Goal: Task Accomplishment & Management: Manage account settings

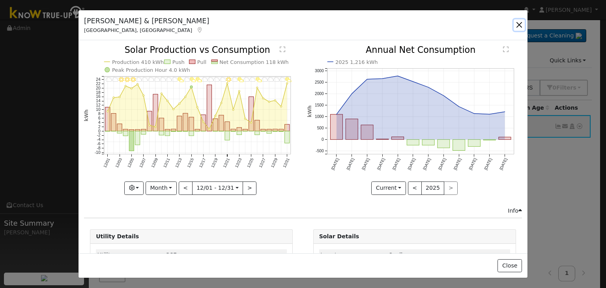
click at [517, 24] on button "button" at bounding box center [519, 24] width 11 height 11
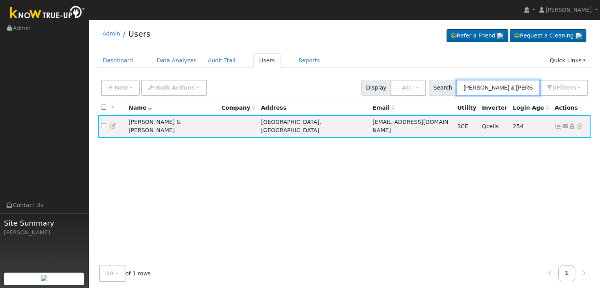
click at [500, 89] on input "[PERSON_NAME] & [PERSON_NAME]" at bounding box center [499, 88] width 84 height 16
paste input "[PERSON_NAME]"
type input "[PERSON_NAME]"
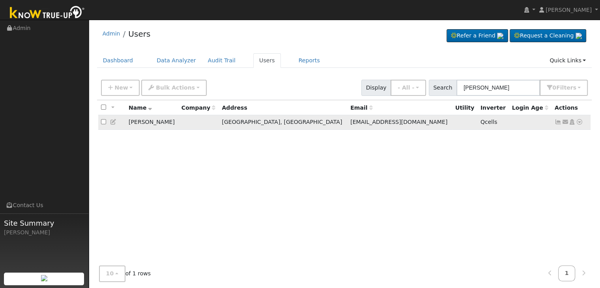
click at [559, 122] on icon at bounding box center [558, 122] width 7 height 6
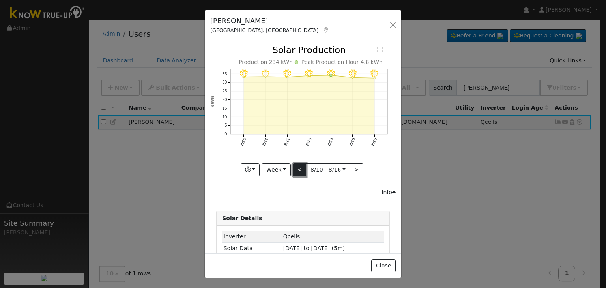
click at [294, 167] on button "<" at bounding box center [300, 169] width 14 height 13
type input "[DATE]"
click at [393, 22] on button "button" at bounding box center [392, 24] width 11 height 11
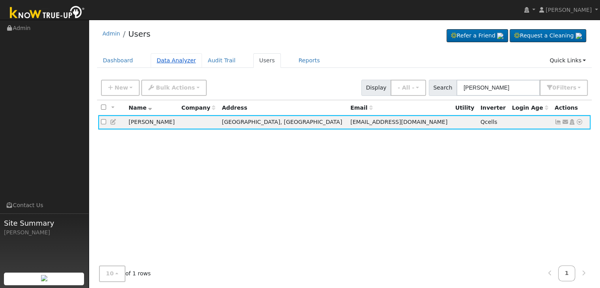
click at [176, 59] on link "Data Analyzer" at bounding box center [176, 60] width 51 height 15
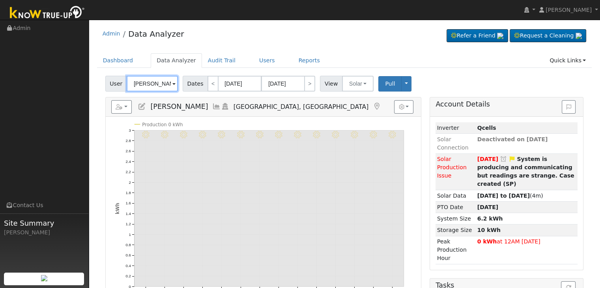
click at [146, 86] on input "[PERSON_NAME]" at bounding box center [152, 84] width 51 height 16
click at [146, 86] on input "Michael Holloway" at bounding box center [152, 84] width 51 height 16
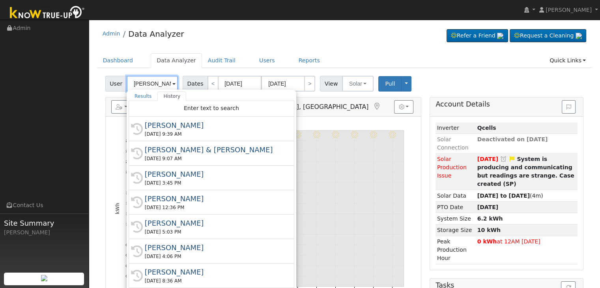
paste input "[PERSON_NAME]"
type input "[PERSON_NAME]"
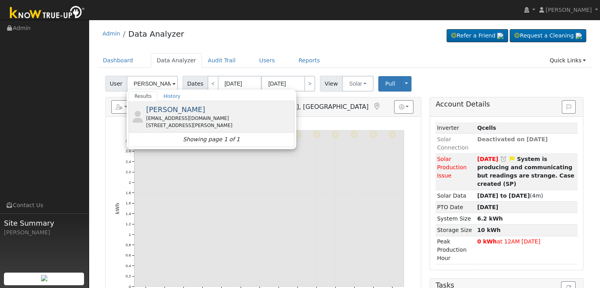
scroll to position [0, 0]
click at [164, 113] on span "[PERSON_NAME]" at bounding box center [175, 109] width 59 height 8
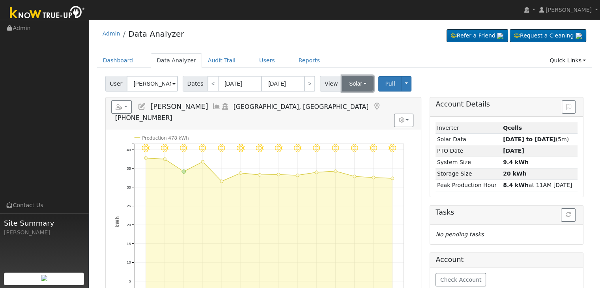
click at [357, 80] on button "Solar" at bounding box center [358, 84] width 32 height 16
click at [350, 100] on link "Utility" at bounding box center [368, 100] width 55 height 11
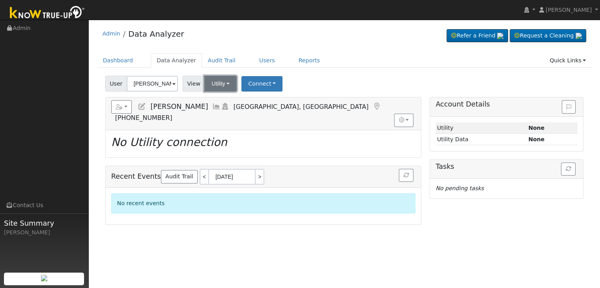
click at [224, 83] on button "Utility" at bounding box center [220, 84] width 32 height 16
click at [230, 110] on link "Solar" at bounding box center [230, 112] width 55 height 11
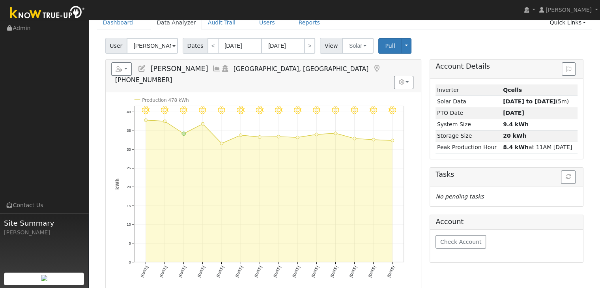
scroll to position [39, 0]
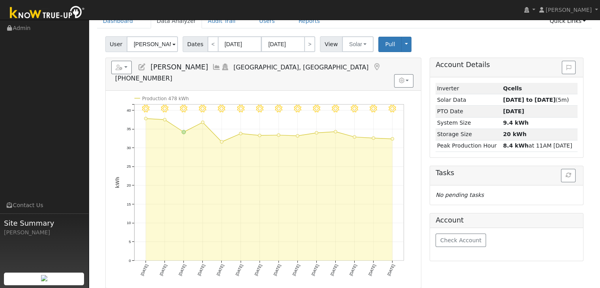
drag, startPoint x: 44, startPoint y: 119, endPoint x: 104, endPoint y: 7, distance: 126.2
click at [44, 119] on ul "Navigation Admin Links Contact Us Site Summary Mara Panganiban" at bounding box center [44, 164] width 89 height 288
